Goal: Task Accomplishment & Management: Complete application form

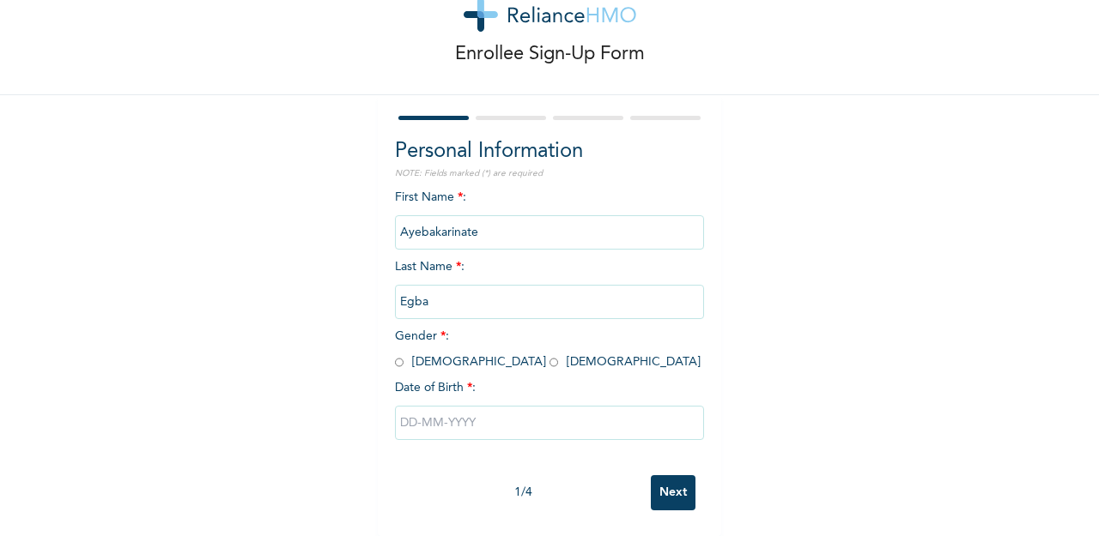
scroll to position [54, 0]
click at [549, 363] on input "radio" at bounding box center [553, 362] width 9 height 16
radio input "true"
click at [440, 413] on input "text" at bounding box center [549, 423] width 309 height 34
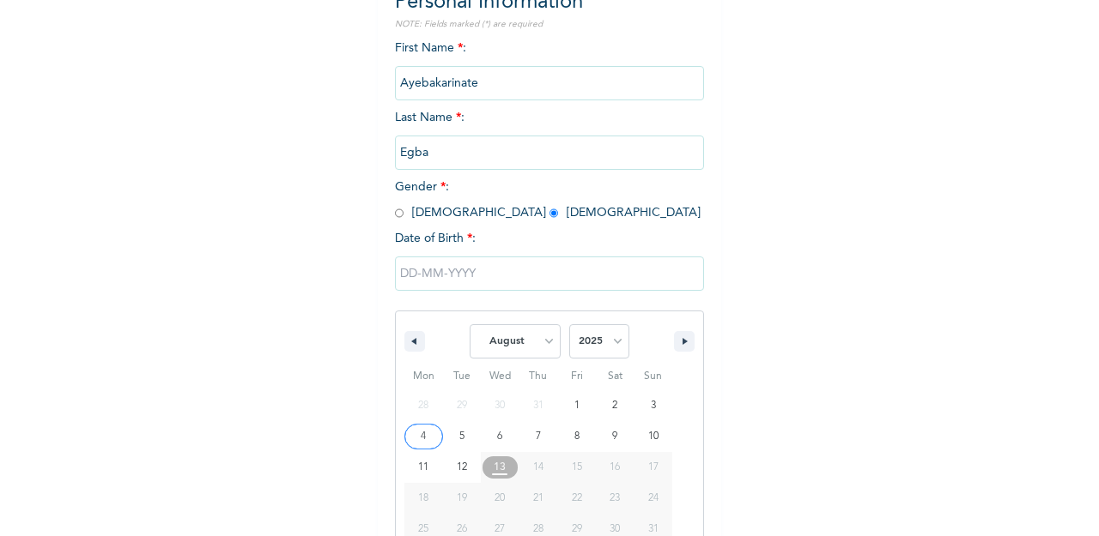
scroll to position [230, 0]
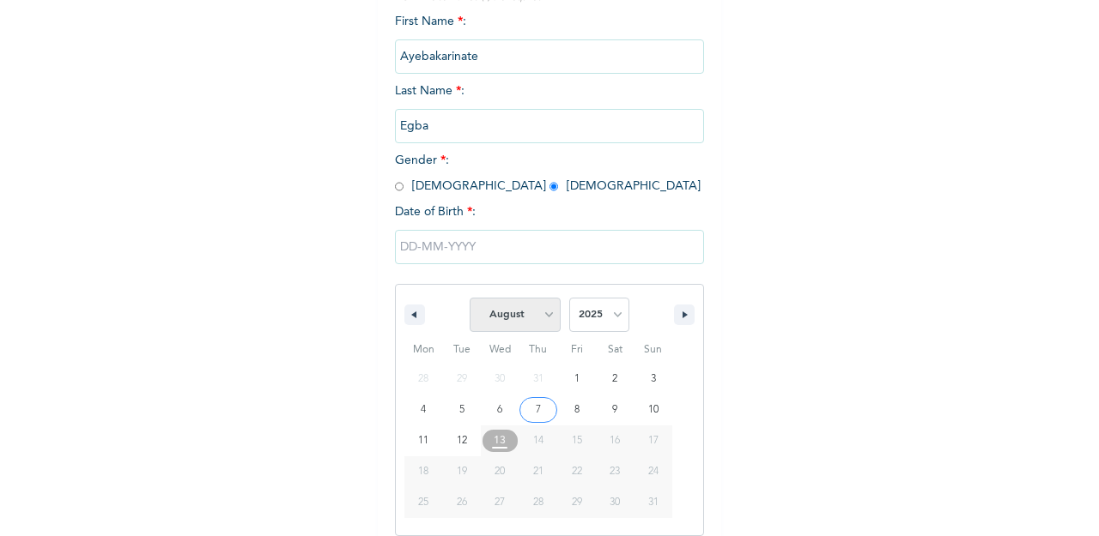
select select "5"
select select "2000"
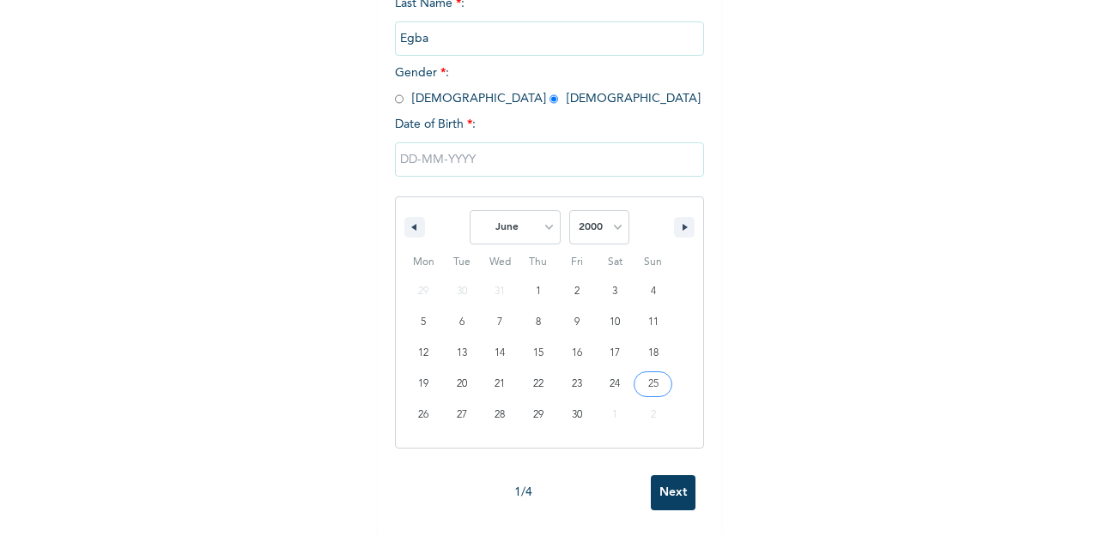
scroll to position [318, 0]
click at [669, 166] on input "text" at bounding box center [549, 159] width 309 height 34
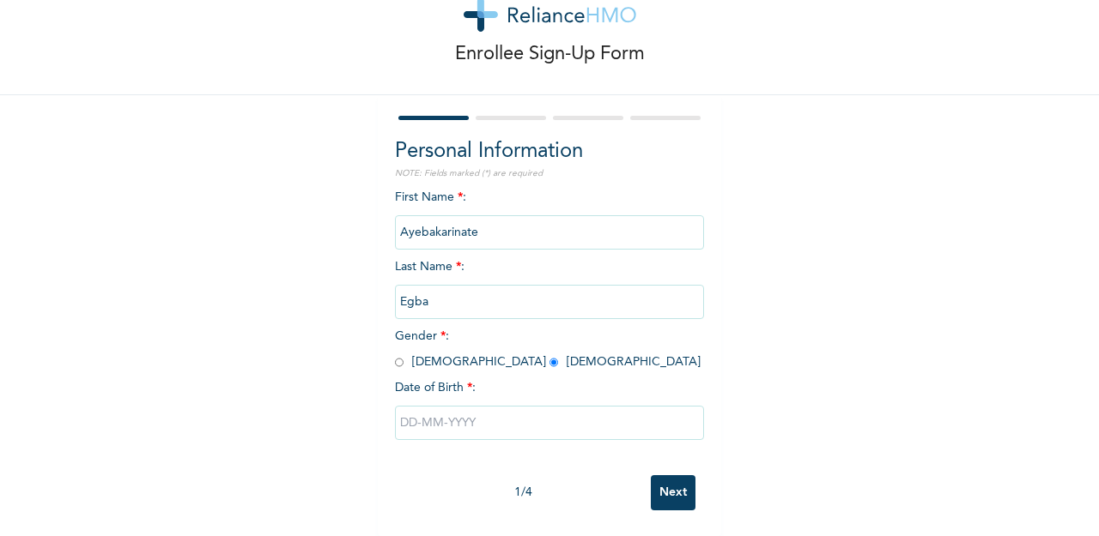
scroll to position [0, 0]
click at [451, 419] on input "text" at bounding box center [549, 423] width 309 height 34
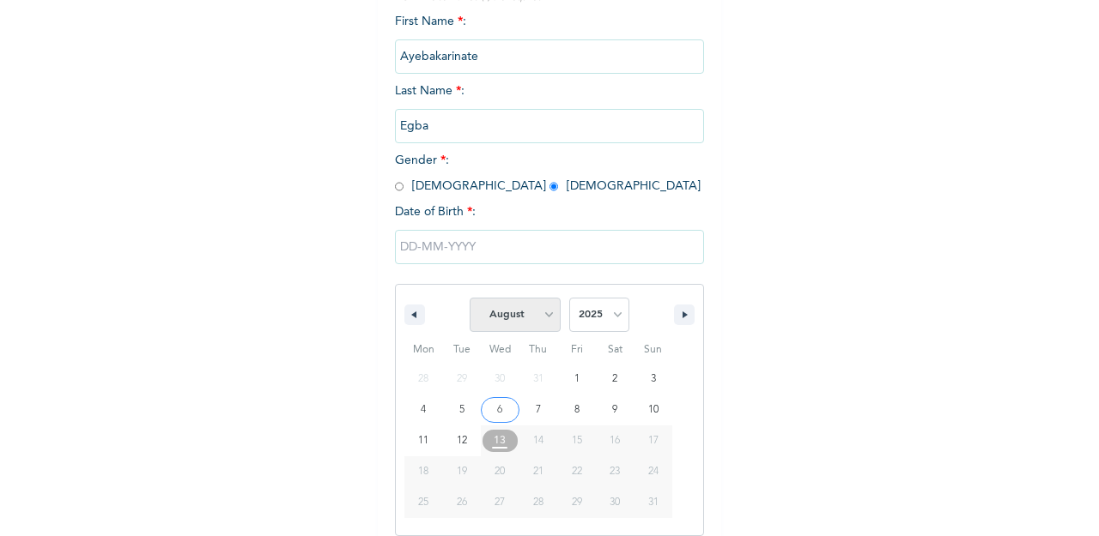
select select "5"
select select "2000"
type input "[DATE]"
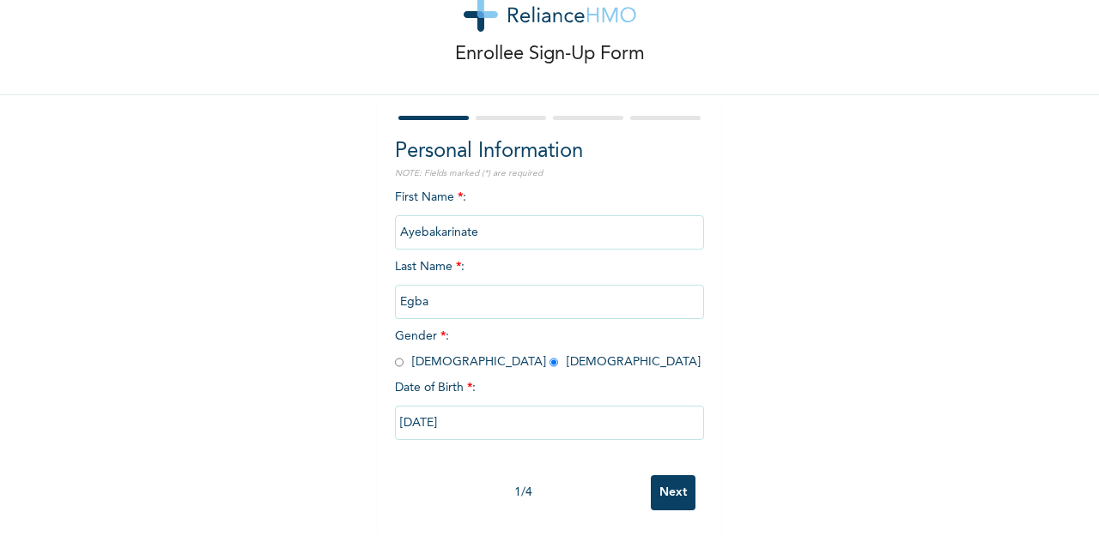
scroll to position [54, 0]
click at [677, 488] on input "Next" at bounding box center [673, 492] width 45 height 35
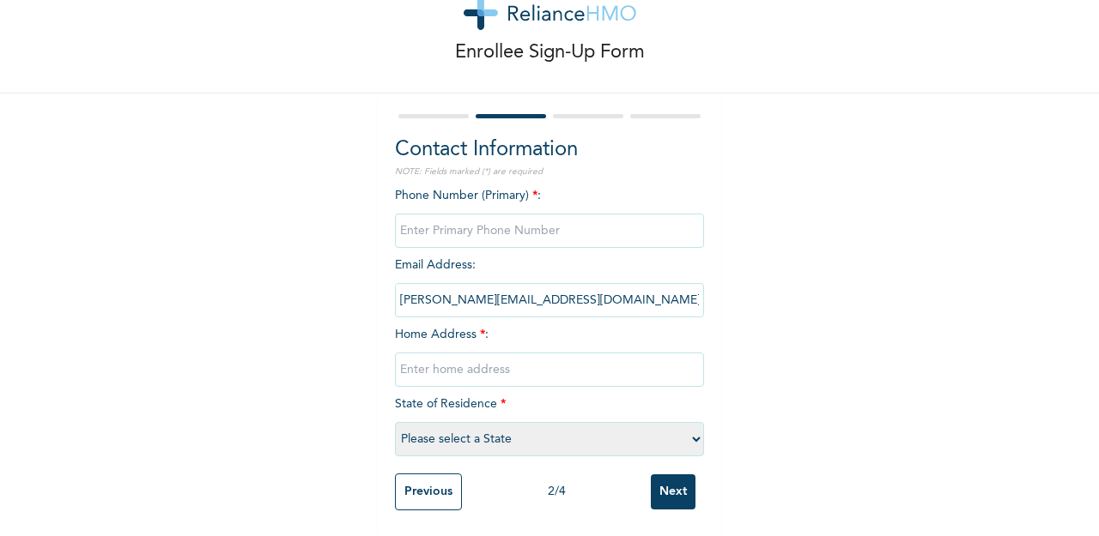
scroll to position [57, 0]
type input "08089684849"
type input "[STREET_ADDRESS][PERSON_NAME]"
select select "25"
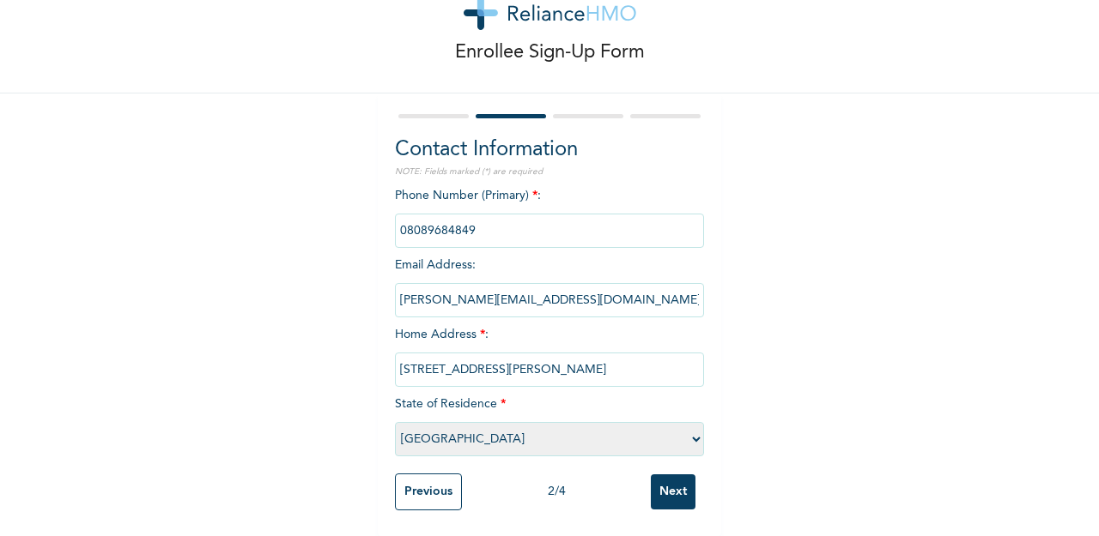
click at [687, 479] on input "Next" at bounding box center [673, 492] width 45 height 35
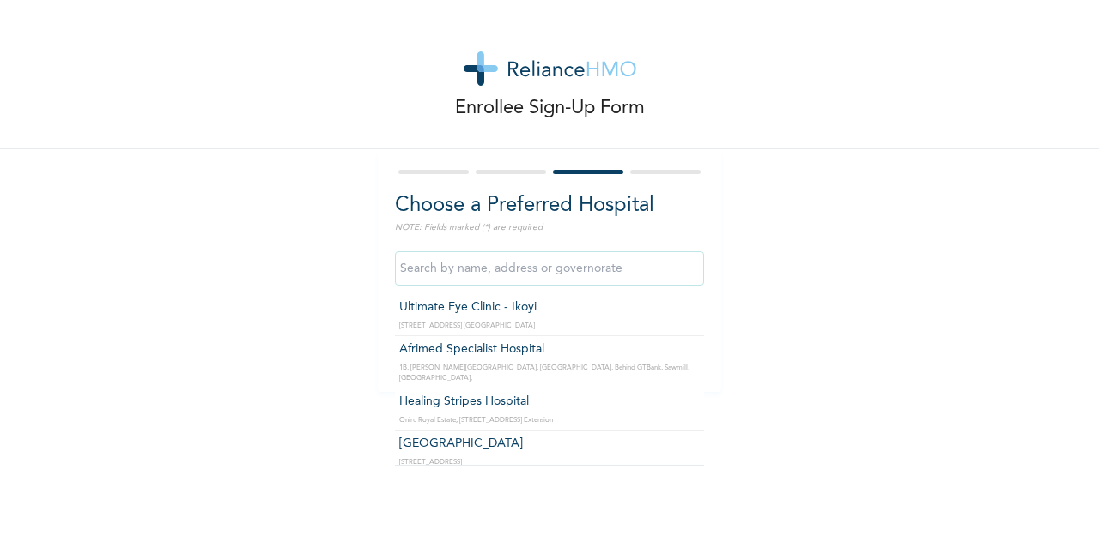
click at [623, 269] on input "text" at bounding box center [549, 268] width 309 height 34
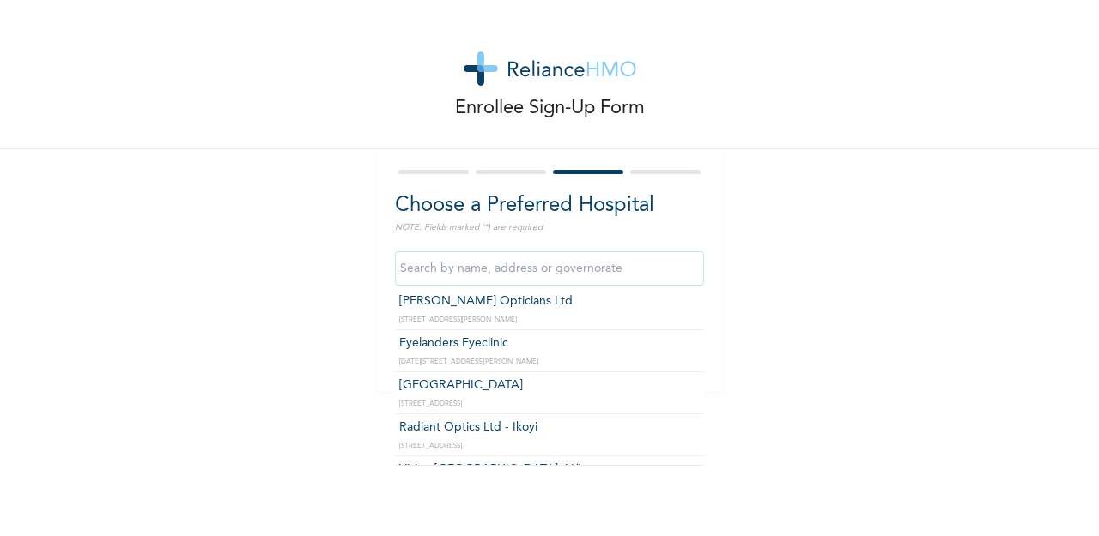
scroll to position [5805, 0]
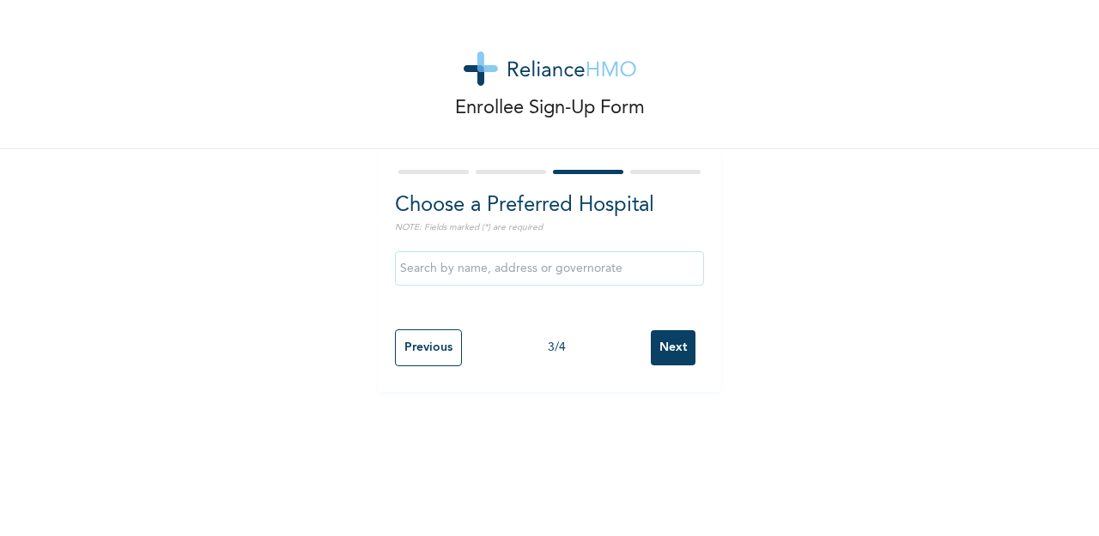
click at [853, 291] on div "Enrollee Sign-Up Form Choose a Preferred Hospital NOTE: Fields marked (*) are r…" at bounding box center [549, 196] width 1099 height 392
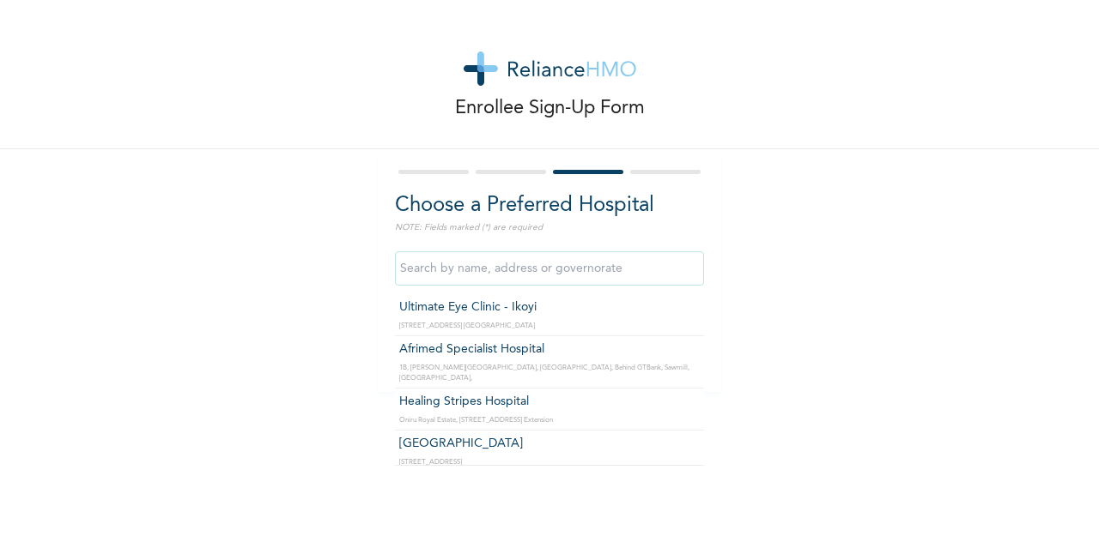
click at [676, 260] on input "text" at bounding box center [549, 268] width 309 height 34
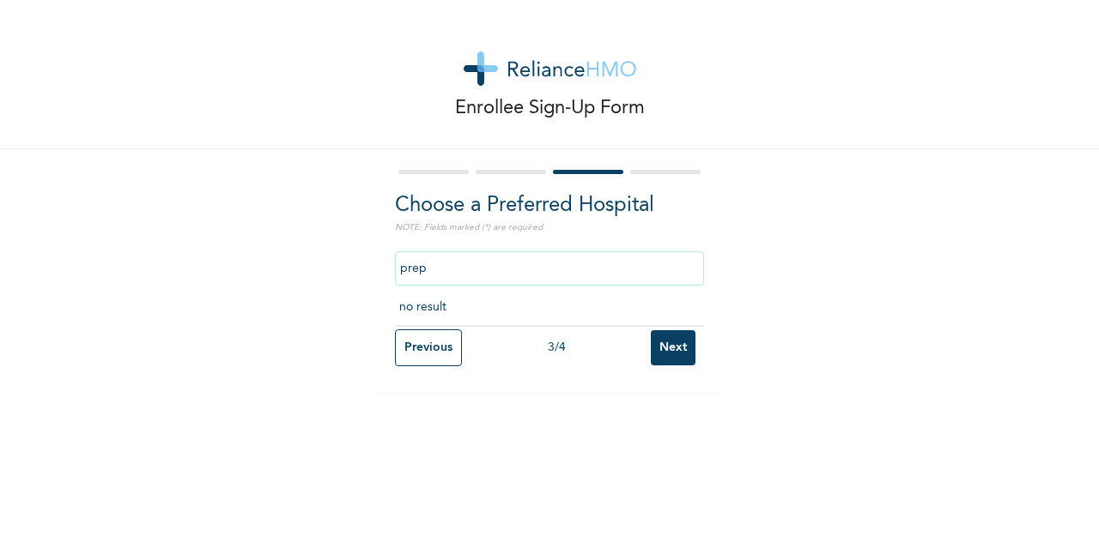
scroll to position [0, 0]
click at [529, 269] on input "prep" at bounding box center [549, 268] width 309 height 34
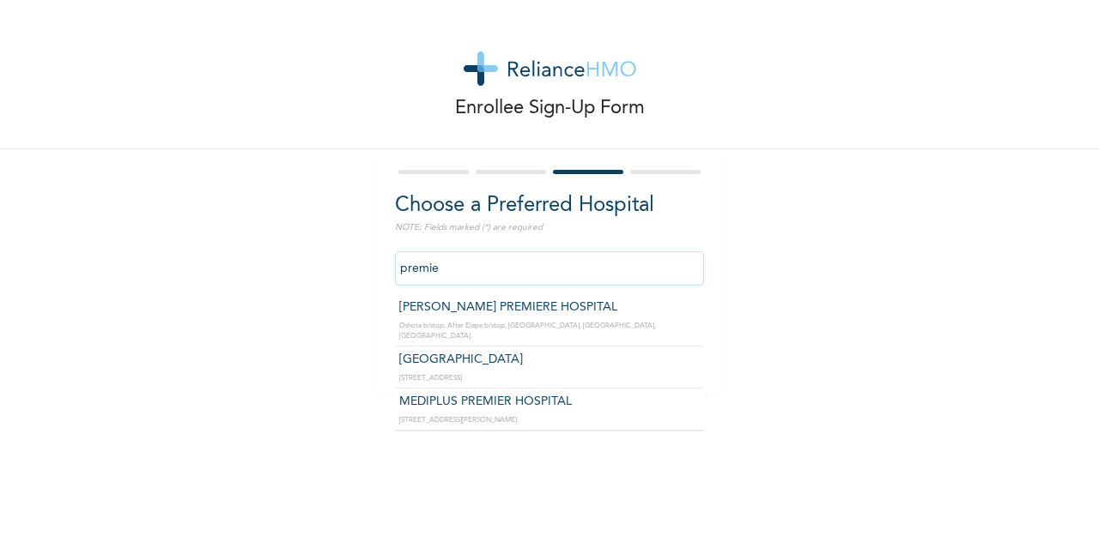
type input "premier"
